Goal: Information Seeking & Learning: Learn about a topic

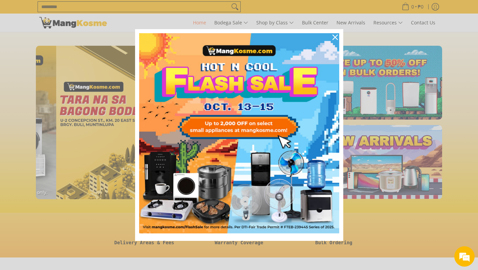
scroll to position [0, 1076]
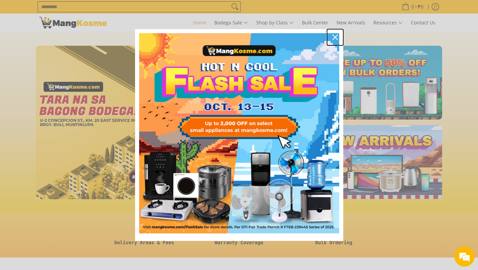
click at [333, 36] on icon "close icon" at bounding box center [334, 37] width 5 height 5
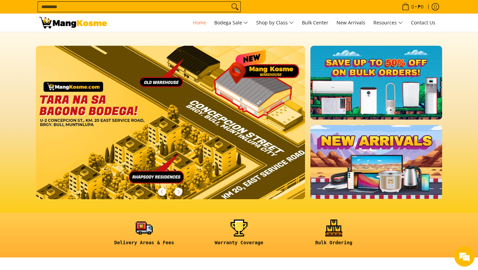
click at [227, 3] on input "Search..." at bounding box center [134, 7] width 192 height 10
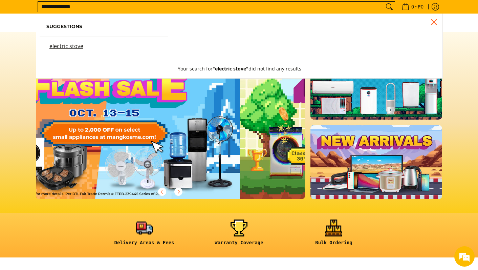
type input "**********"
click at [384, 2] on button "Search" at bounding box center [389, 7] width 11 height 10
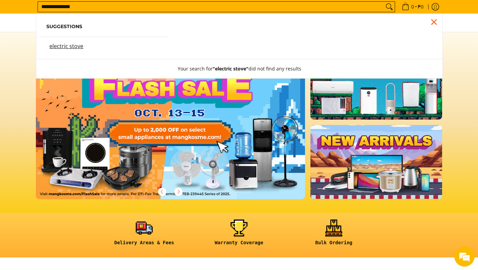
scroll to position [0, 0]
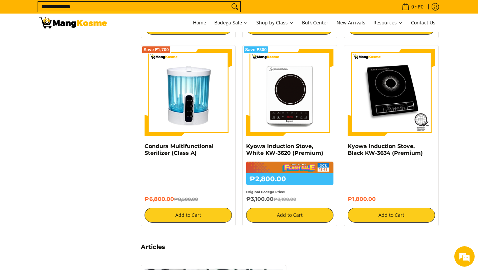
scroll to position [519, 0]
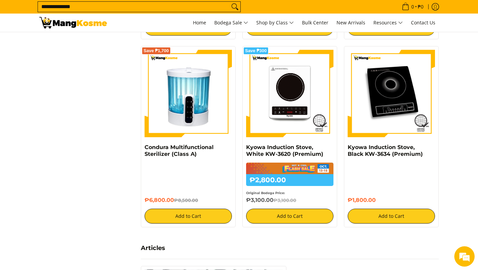
click at [49, 9] on input "**********" at bounding box center [134, 7] width 192 height 10
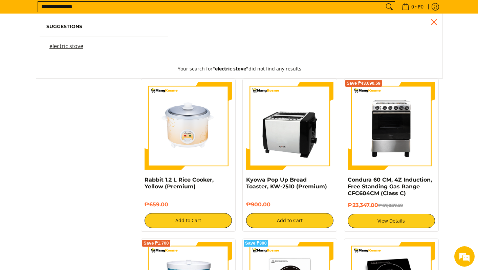
scroll to position [300, 0]
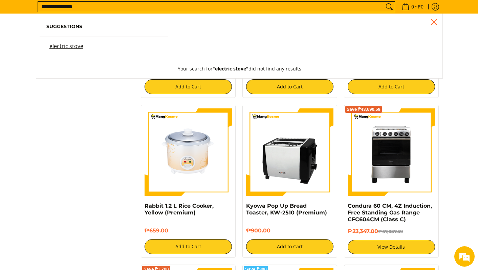
type input "**********"
click at [384, 2] on button "Search" at bounding box center [389, 7] width 11 height 10
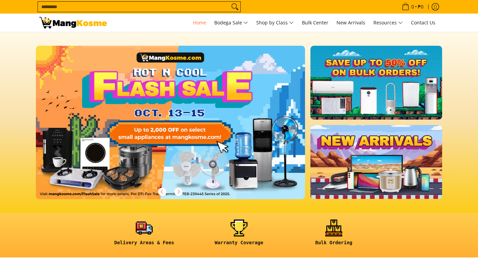
click at [179, 7] on input "Search..." at bounding box center [134, 7] width 192 height 10
type input "**********"
click at [229, 2] on button "Search" at bounding box center [234, 7] width 11 height 10
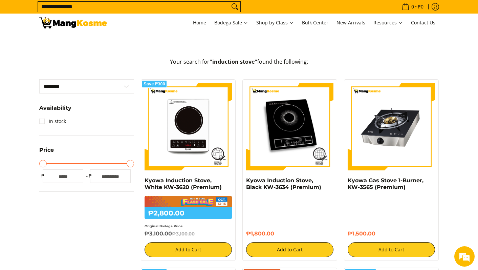
scroll to position [118, 0]
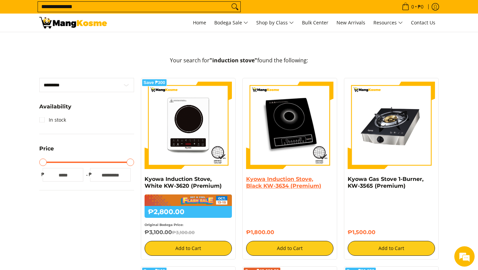
click at [274, 181] on link "Kyowa Induction Stove, Black KW-3634 (Premium)" at bounding box center [283, 182] width 75 height 13
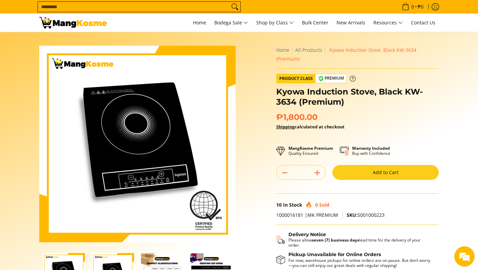
click at [330, 74] on span "Premium" at bounding box center [330, 78] width 31 height 8
click at [354, 75] on icon at bounding box center [353, 78] width 6 height 6
click at [350, 52] on span "Kyowa Induction Stove, Black KW-3634 (Premium)" at bounding box center [346, 54] width 140 height 15
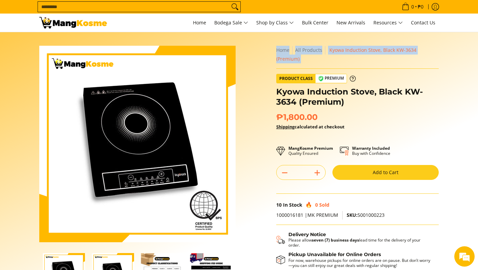
click at [350, 51] on span "Kyowa Induction Stove, Black KW-3634 (Premium)" at bounding box center [346, 54] width 140 height 15
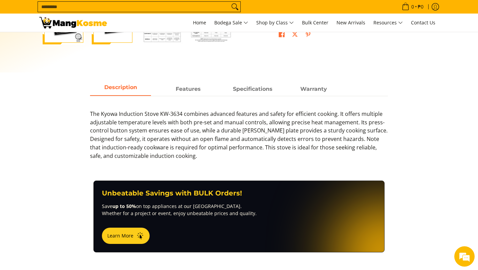
scroll to position [251, 0]
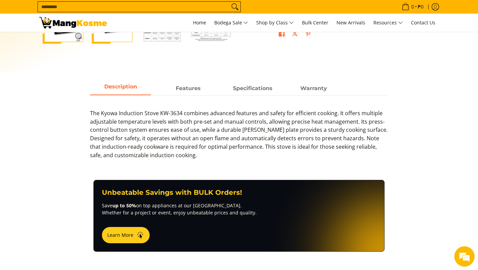
click at [214, 142] on p "The Kyowa Induction Stove KW-3634 combines advanced features and safety for eff…" at bounding box center [239, 137] width 298 height 57
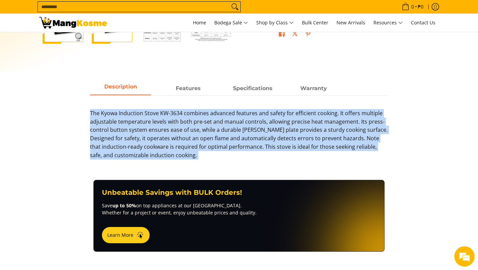
click at [214, 142] on p "The Kyowa Induction Stove KW-3634 combines advanced features and safety for eff…" at bounding box center [239, 137] width 298 height 57
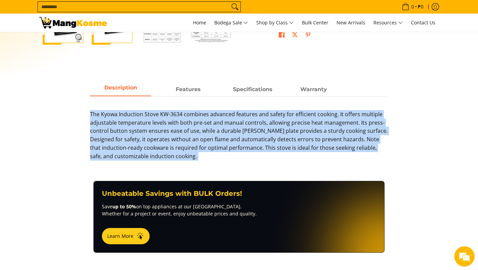
scroll to position [250, 0]
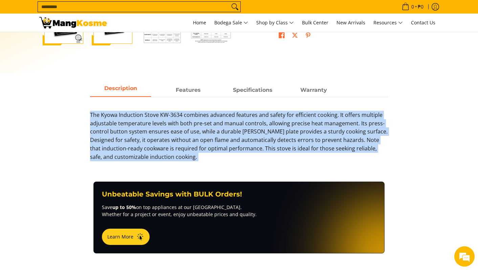
click at [214, 142] on p "The Kyowa Induction Stove KW-3634 combines advanced features and safety for eff…" at bounding box center [239, 139] width 298 height 57
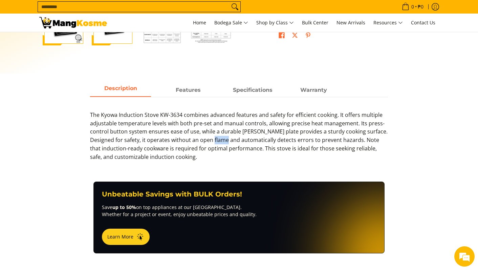
click at [214, 142] on p "The Kyowa Induction Stove KW-3634 combines advanced features and safety for eff…" at bounding box center [239, 139] width 298 height 57
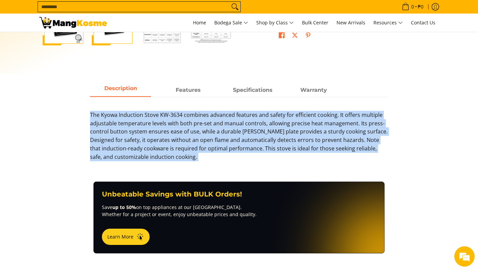
click at [214, 142] on p "The Kyowa Induction Stove KW-3634 combines advanced features and safety for eff…" at bounding box center [239, 139] width 298 height 57
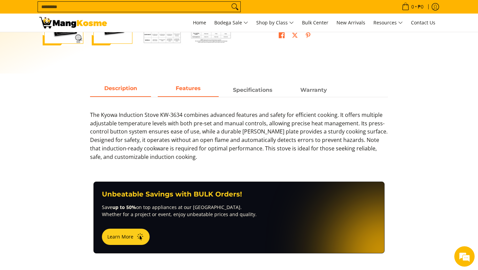
click at [193, 91] on strong "Features" at bounding box center [188, 88] width 25 height 6
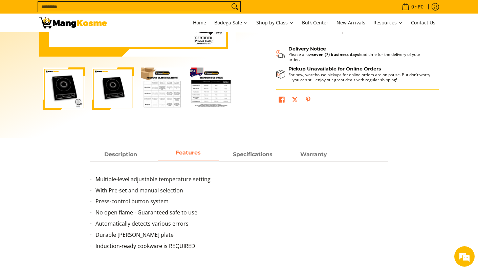
scroll to position [185, 0]
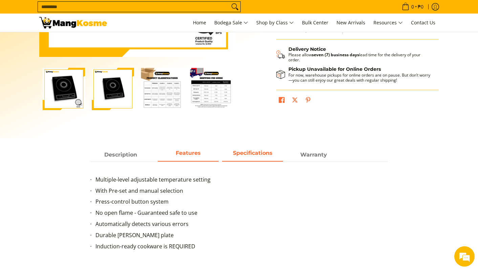
click at [237, 155] on strong "Specifications" at bounding box center [253, 153] width 40 height 6
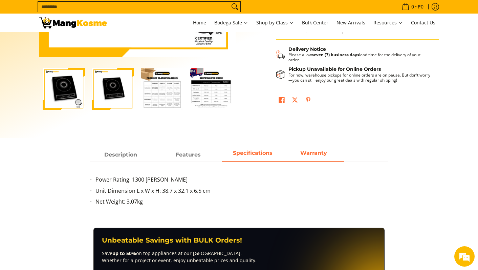
click at [298, 151] on span "Warranty" at bounding box center [313, 155] width 61 height 12
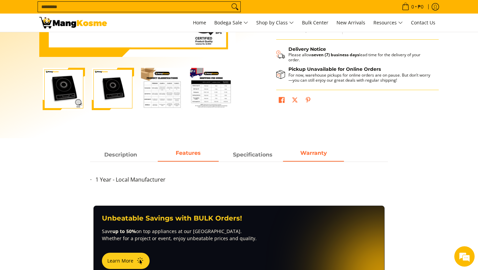
click at [192, 150] on strong "Features" at bounding box center [188, 153] width 25 height 6
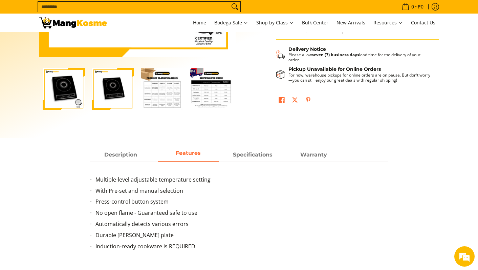
scroll to position [186, 0]
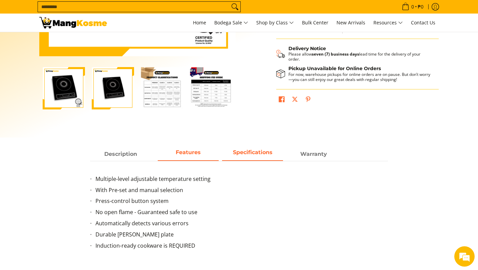
click at [249, 154] on strong "Specifications" at bounding box center [253, 152] width 40 height 6
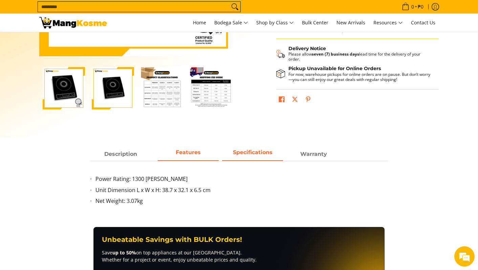
click at [201, 148] on span "Features" at bounding box center [188, 154] width 61 height 12
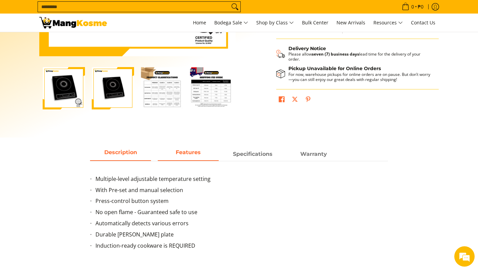
click at [131, 151] on span "Description" at bounding box center [120, 154] width 61 height 12
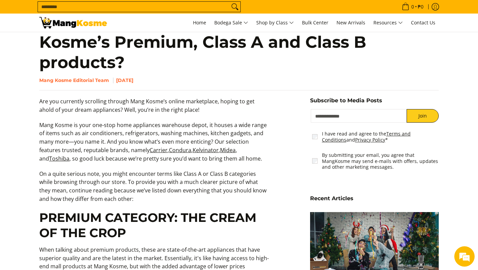
scroll to position [282, 0]
